Goal: Transaction & Acquisition: Book appointment/travel/reservation

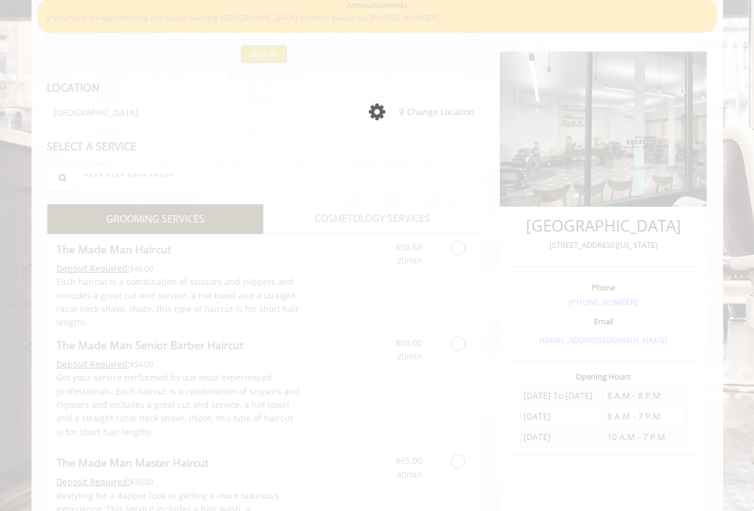
scroll to position [98, 0]
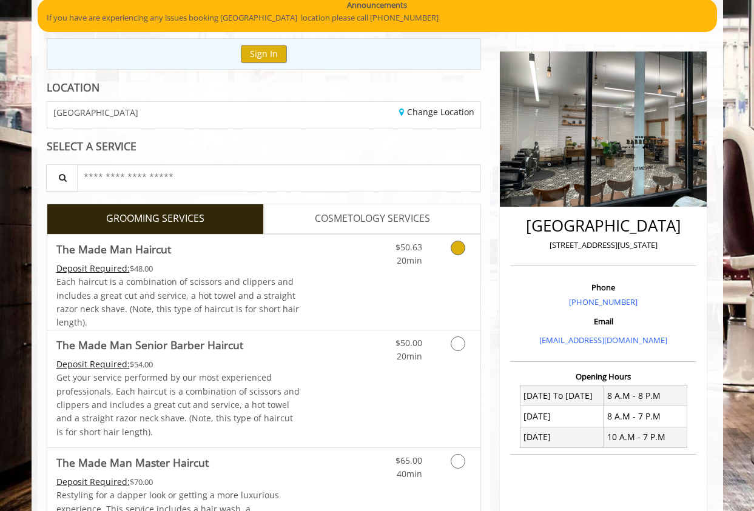
click at [455, 243] on icon "Grooming services" at bounding box center [457, 248] width 15 height 15
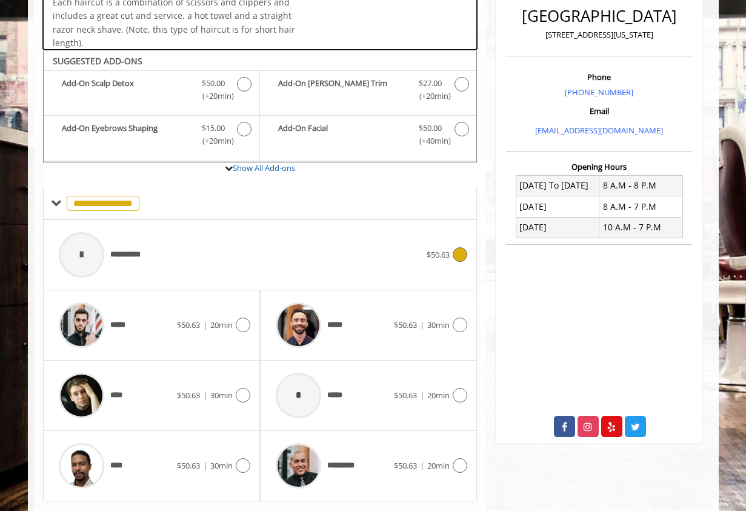
scroll to position [333, 0]
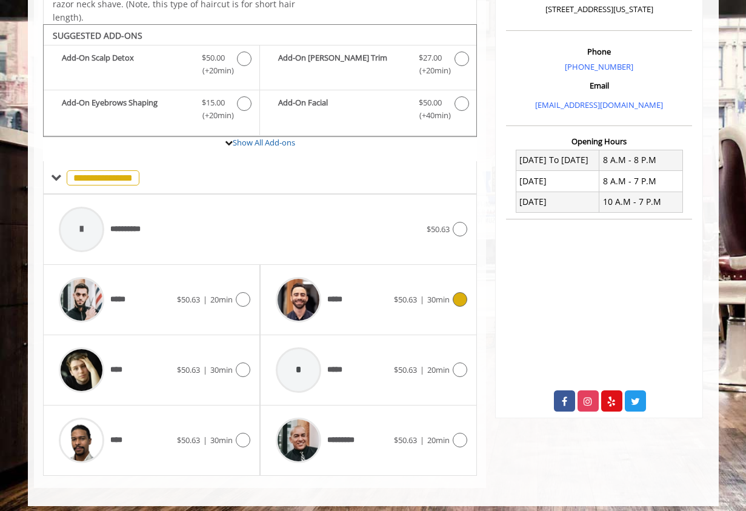
click at [457, 303] on icon at bounding box center [460, 299] width 15 height 15
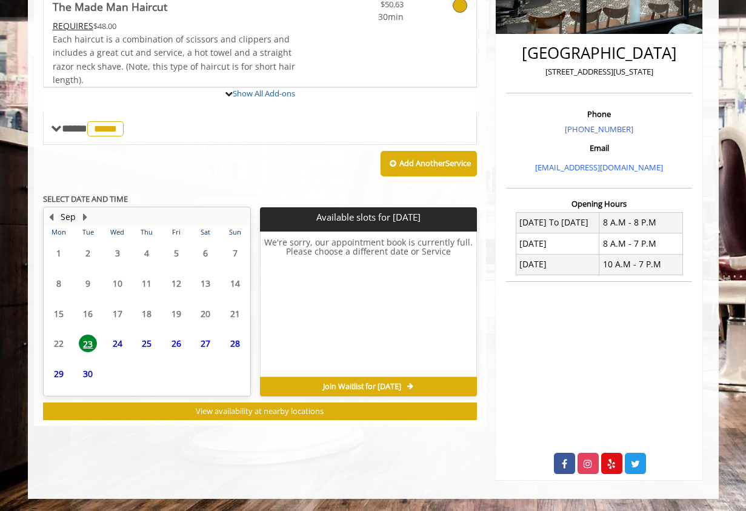
scroll to position [327, 0]
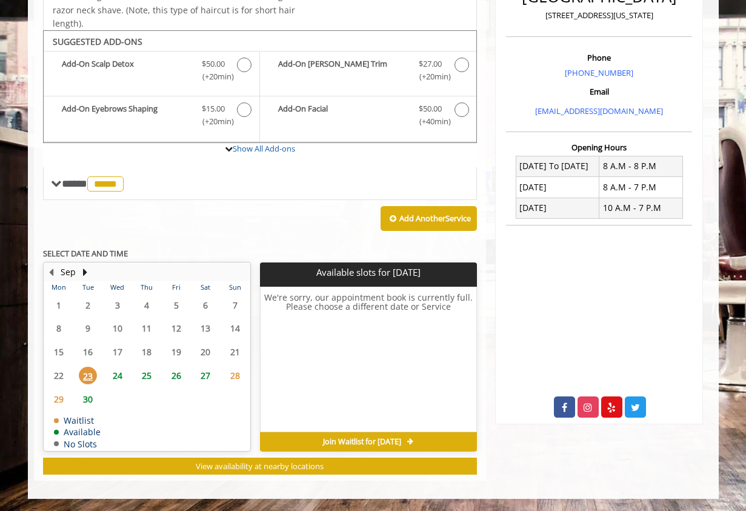
click at [119, 373] on span "24" at bounding box center [118, 376] width 18 height 18
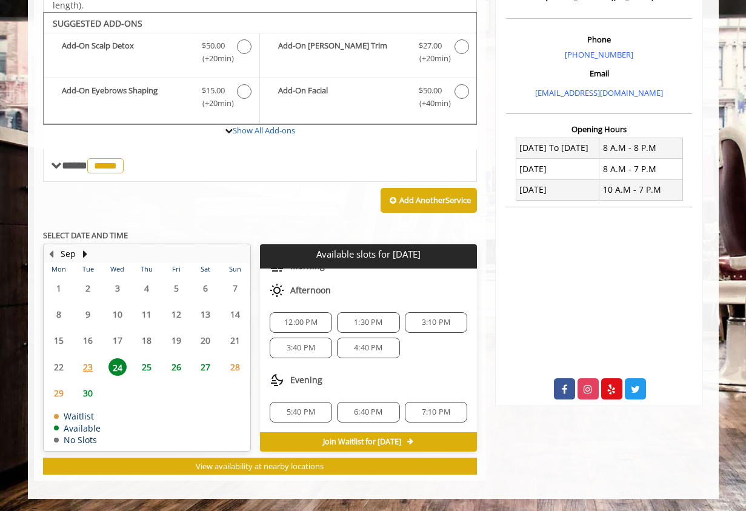
scroll to position [79, 0]
click at [421, 316] on div "3:10 PM" at bounding box center [436, 323] width 62 height 21
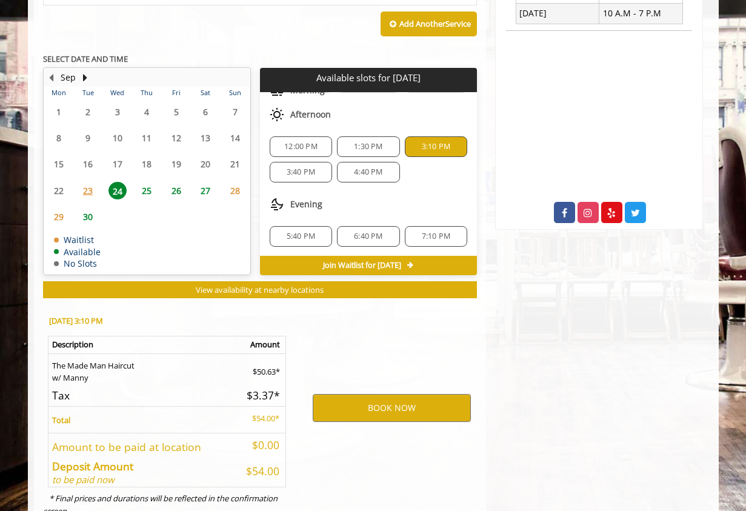
scroll to position [564, 0]
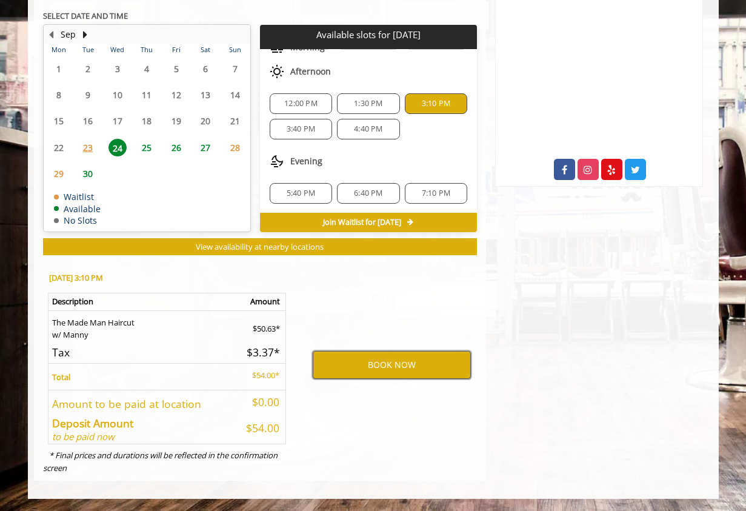
click at [354, 363] on button "BOOK NOW" at bounding box center [392, 365] width 158 height 28
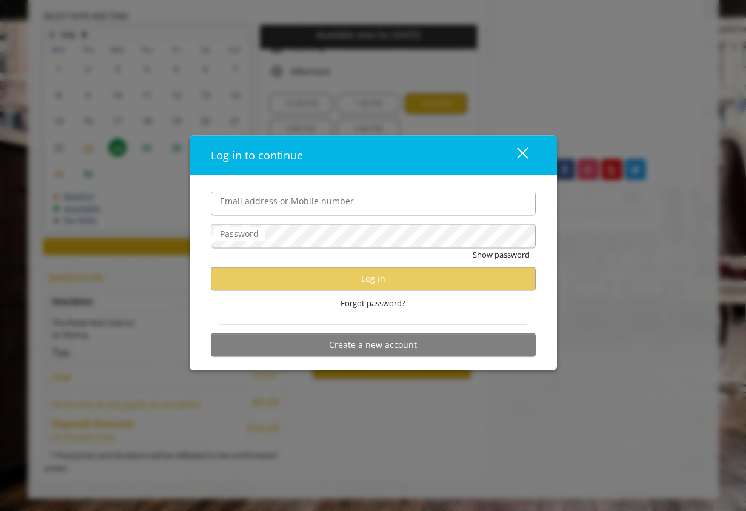
click at [338, 211] on input "Email address or Mobile number" at bounding box center [373, 204] width 325 height 24
type input "**********"
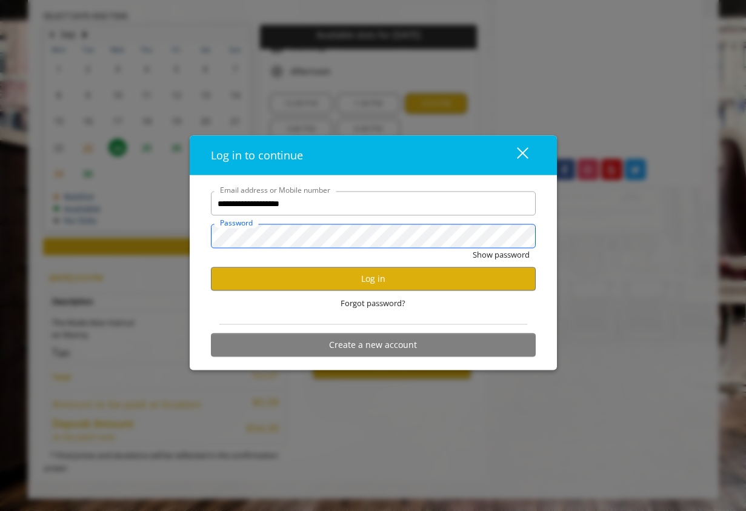
click at [473, 249] on button "Show password" at bounding box center [501, 255] width 57 height 13
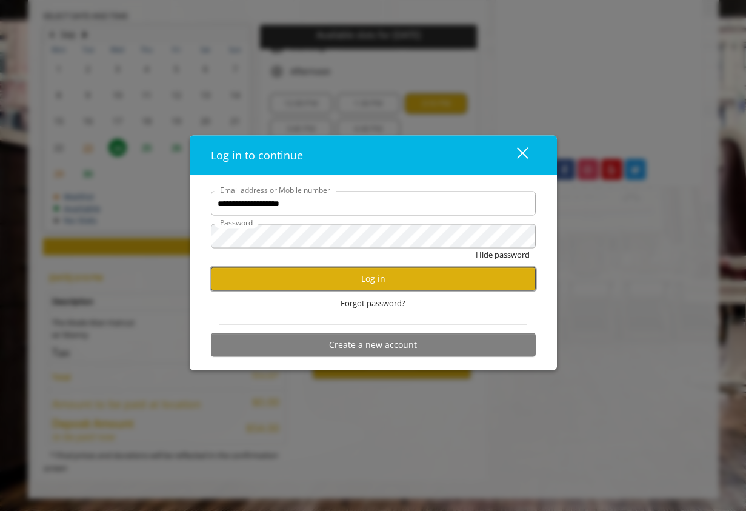
click at [312, 281] on button "Log in" at bounding box center [373, 279] width 325 height 24
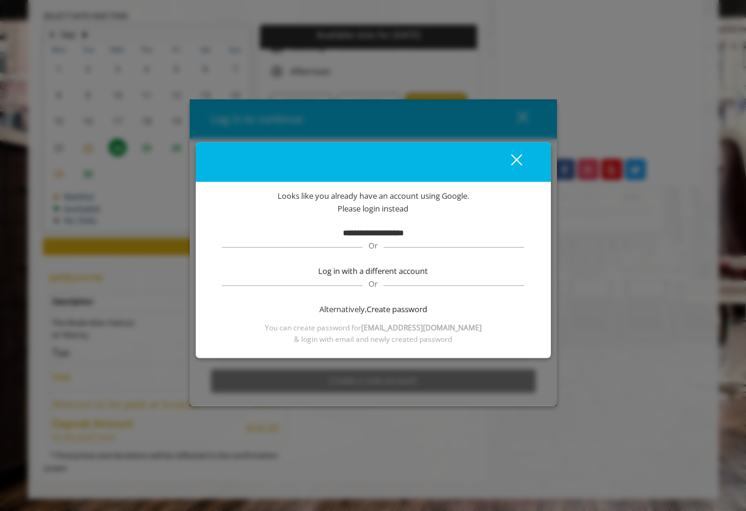
click at [366, 233] on b "**********" at bounding box center [373, 233] width 61 height 8
click at [372, 214] on span "Please login instead" at bounding box center [373, 209] width 71 height 13
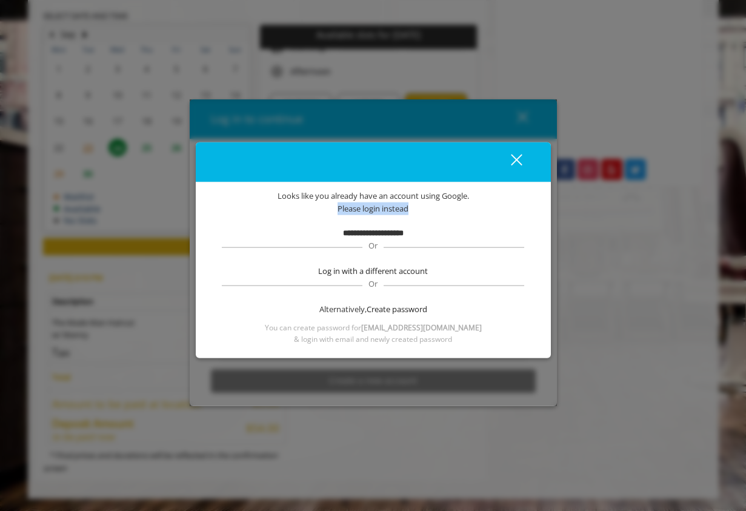
click at [372, 214] on span "Please login instead" at bounding box center [373, 209] width 71 height 13
click at [380, 193] on span "Looks like you already have an account using Google." at bounding box center [374, 196] width 192 height 13
click at [373, 212] on span "Please login instead" at bounding box center [373, 209] width 71 height 13
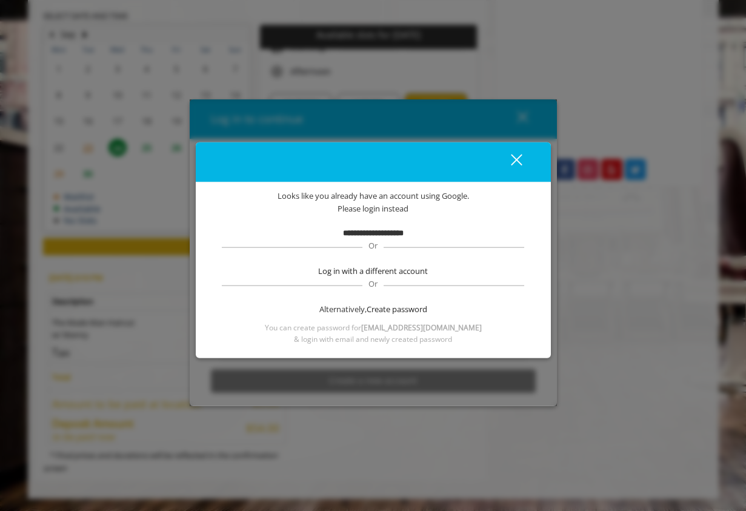
click at [354, 310] on div "Alternatively, Create password" at bounding box center [373, 309] width 307 height 13
click at [368, 221] on div "**********" at bounding box center [373, 267] width 319 height 155
click at [380, 309] on span "Create password" at bounding box center [397, 309] width 61 height 13
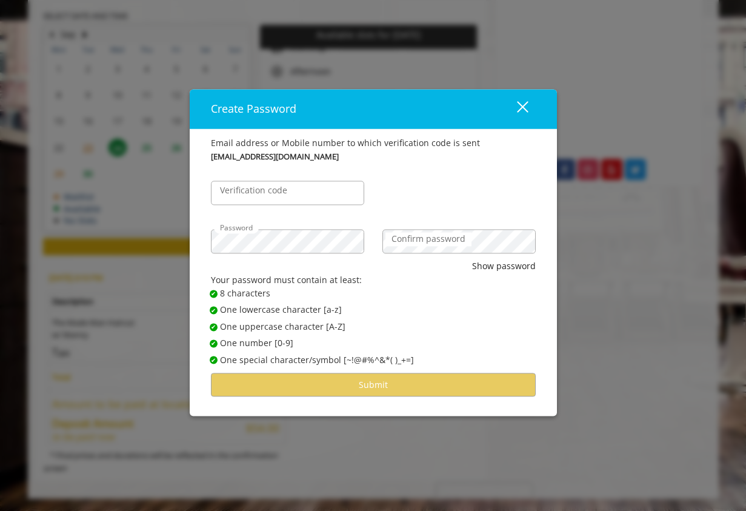
click at [419, 245] on label "Confirm password" at bounding box center [429, 239] width 86 height 13
click at [317, 196] on input "Verification code" at bounding box center [287, 193] width 153 height 24
click at [294, 190] on input "*" at bounding box center [287, 193] width 153 height 24
click at [294, 190] on input "**" at bounding box center [287, 193] width 153 height 24
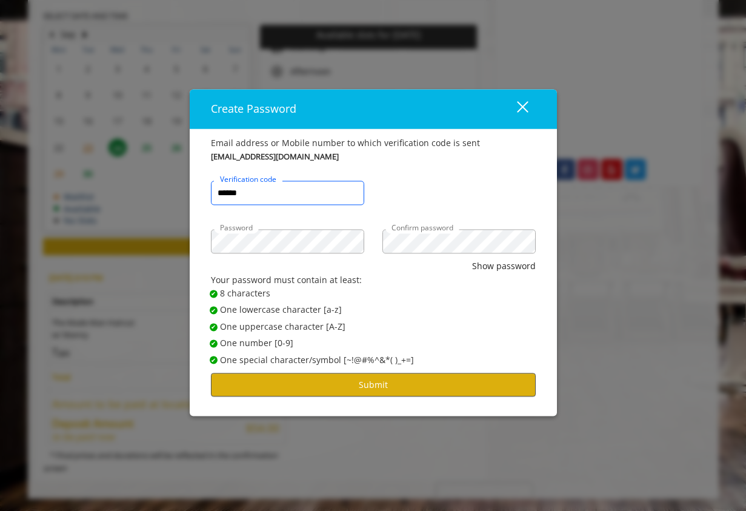
type input "******"
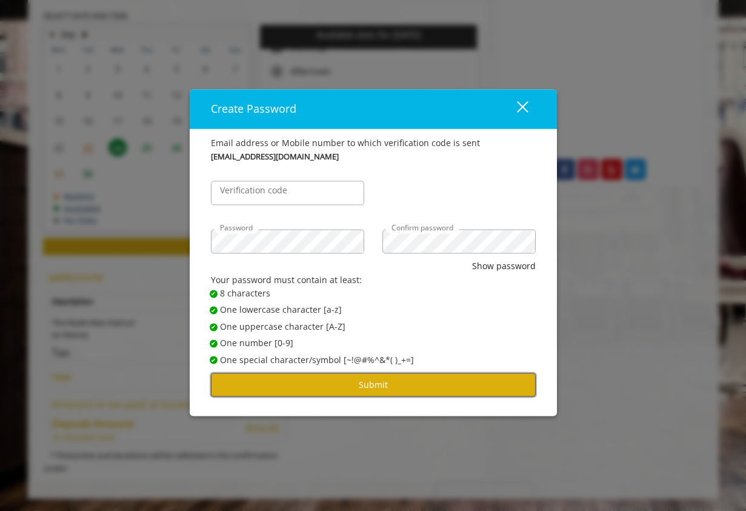
click at [330, 380] on button "Submit" at bounding box center [373, 385] width 325 height 24
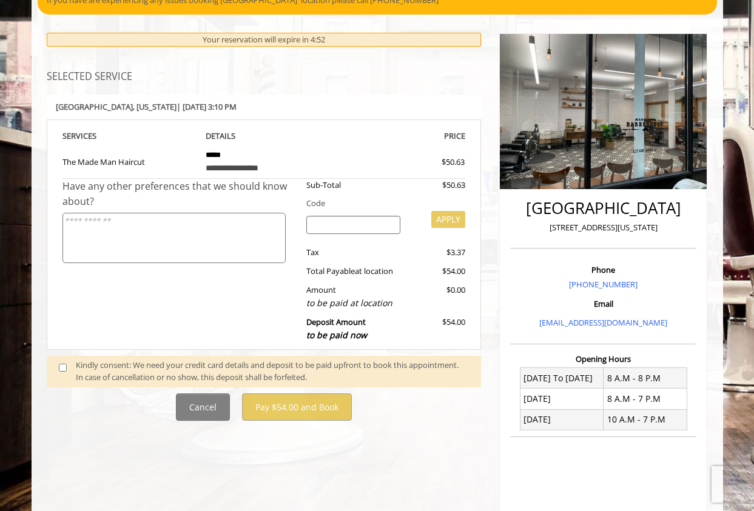
scroll to position [106, 0]
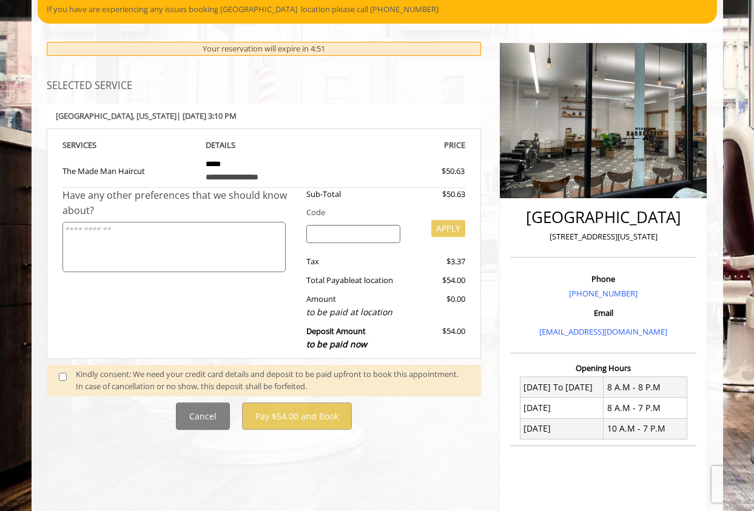
click at [225, 252] on textarea at bounding box center [173, 247] width 223 height 50
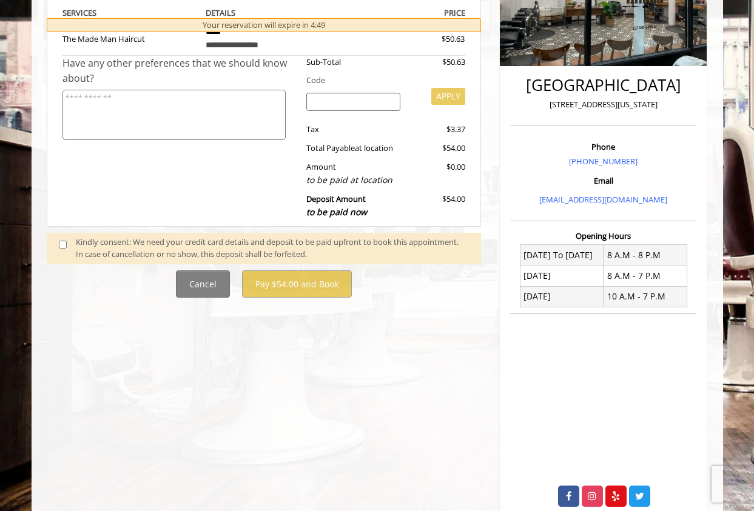
scroll to position [250, 0]
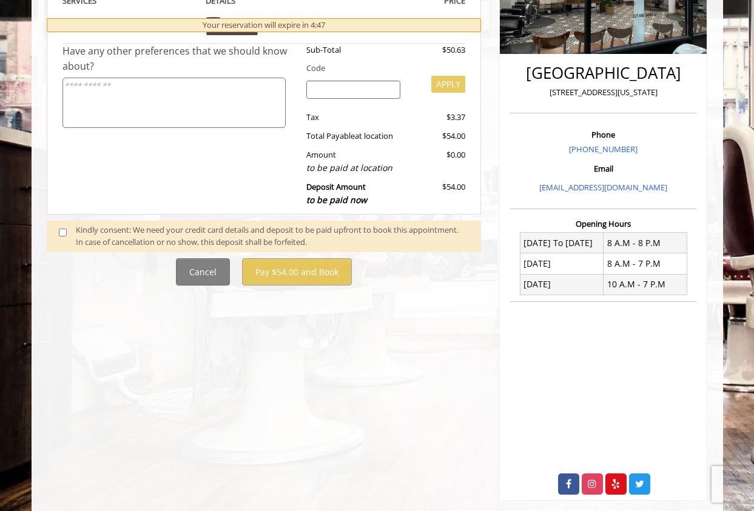
click at [59, 239] on span at bounding box center [68, 236] width 36 height 25
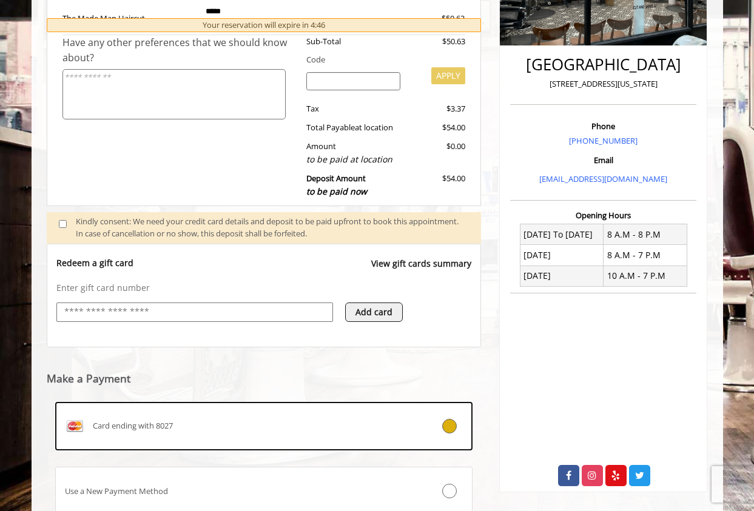
scroll to position [276, 0]
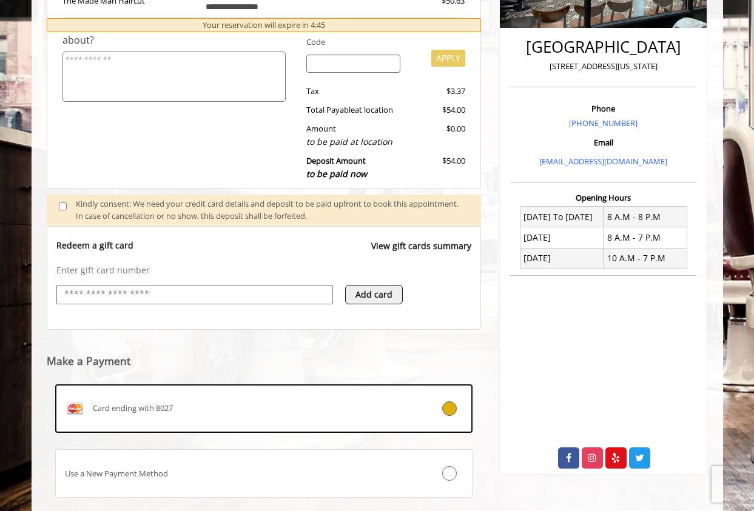
click at [181, 302] on div at bounding box center [194, 294] width 276 height 19
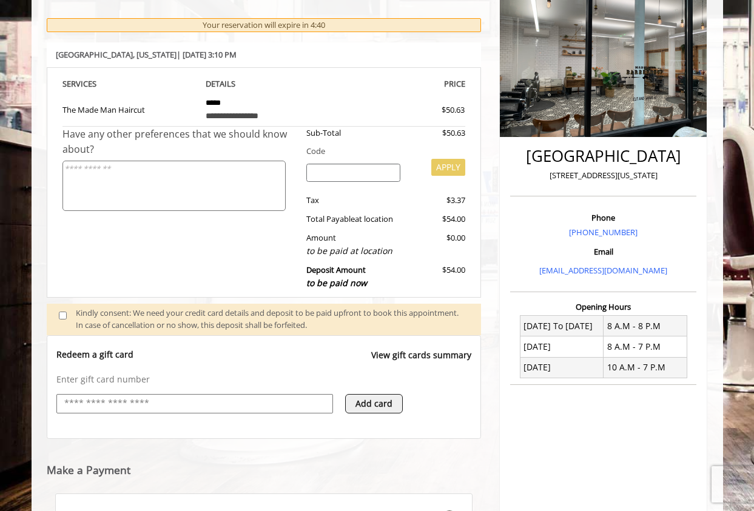
scroll to position [352, 0]
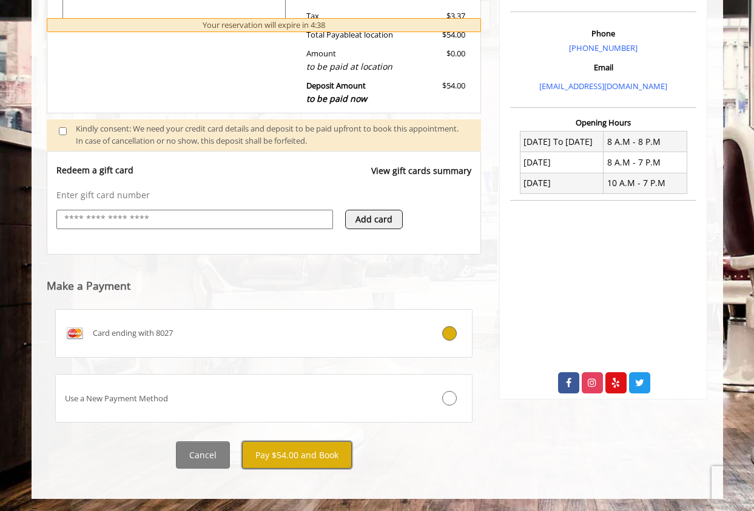
click at [272, 454] on button "Pay $54.00 and Book" at bounding box center [297, 454] width 110 height 27
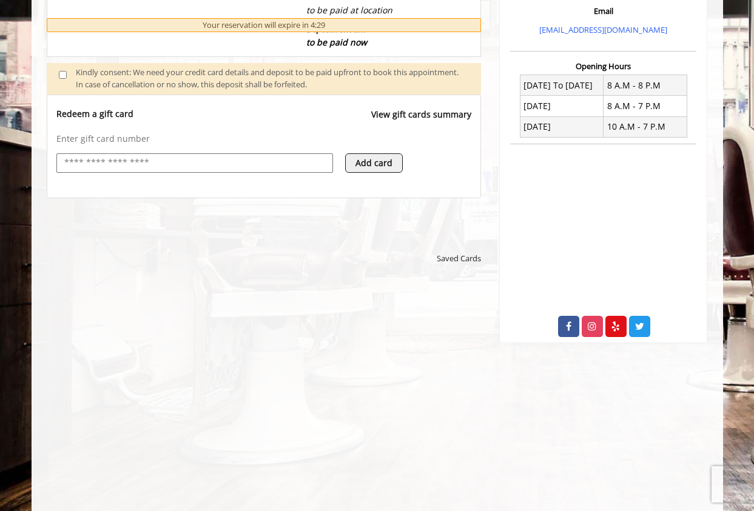
scroll to position [464, 0]
